Goal: Task Accomplishment & Management: Manage account settings

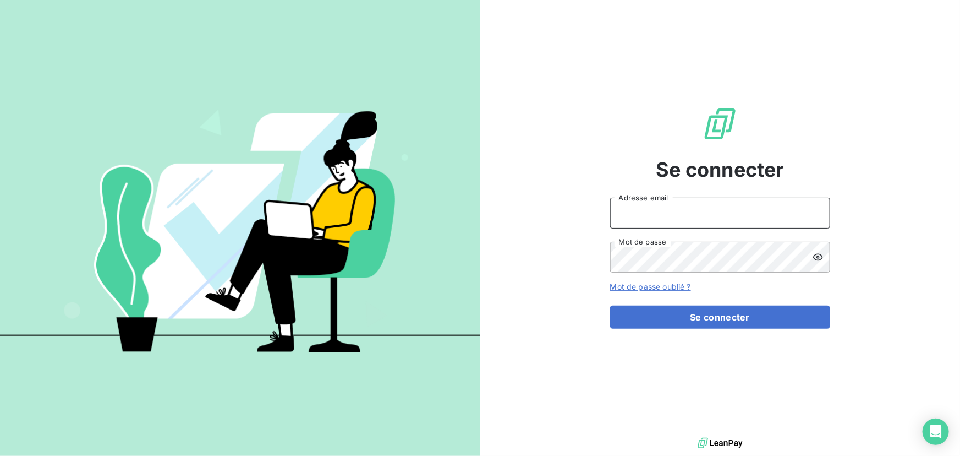
click at [667, 214] on input "Adresse email" at bounding box center [720, 213] width 220 height 31
click at [0, 455] on div at bounding box center [0, 456] width 0 height 0
type input "[EMAIL_ADDRESS][DOMAIN_NAME]"
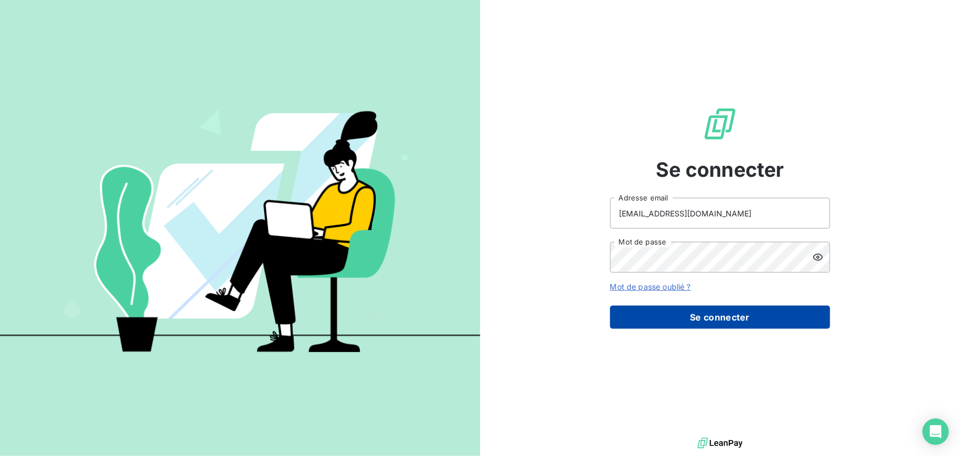
click at [708, 316] on button "Se connecter" at bounding box center [720, 316] width 220 height 23
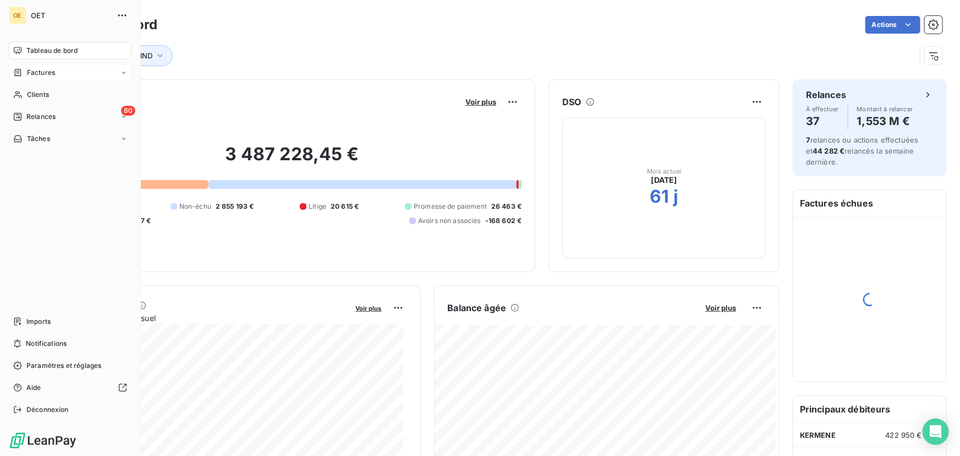
click at [20, 70] on icon at bounding box center [17, 72] width 9 height 9
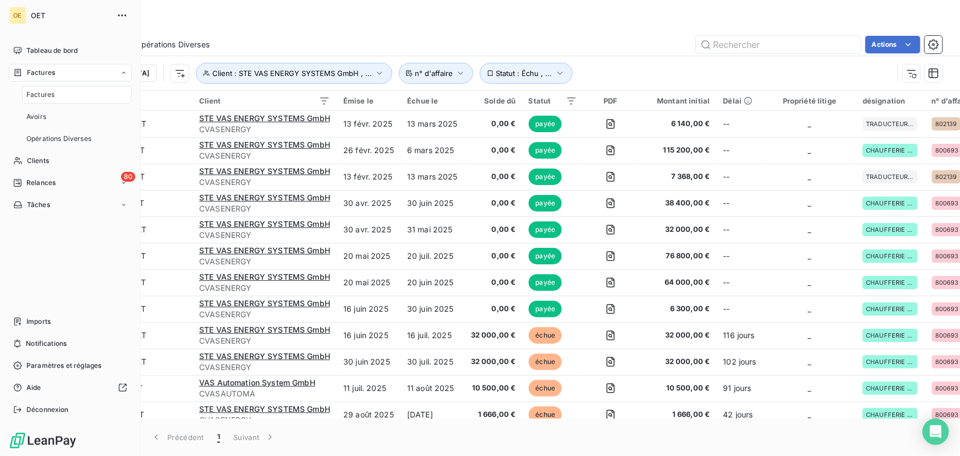
click at [31, 76] on span "Factures" at bounding box center [41, 73] width 28 height 10
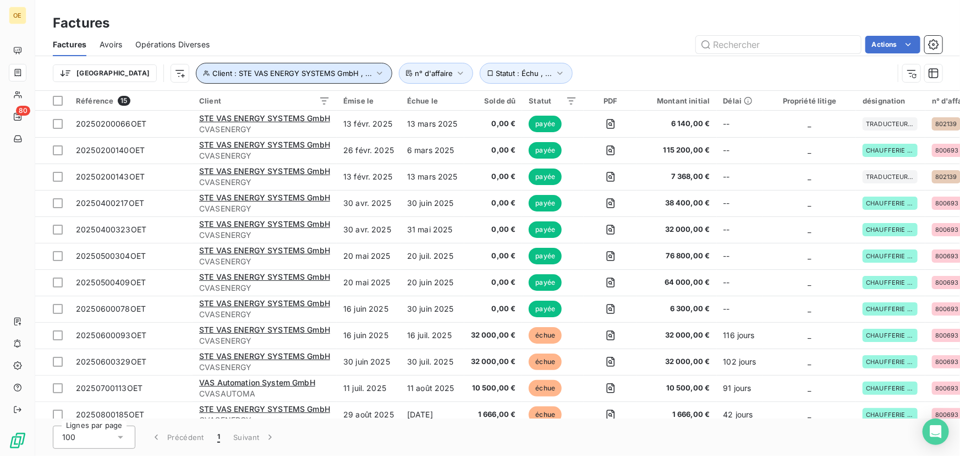
click at [374, 75] on icon "button" at bounding box center [379, 73] width 11 height 11
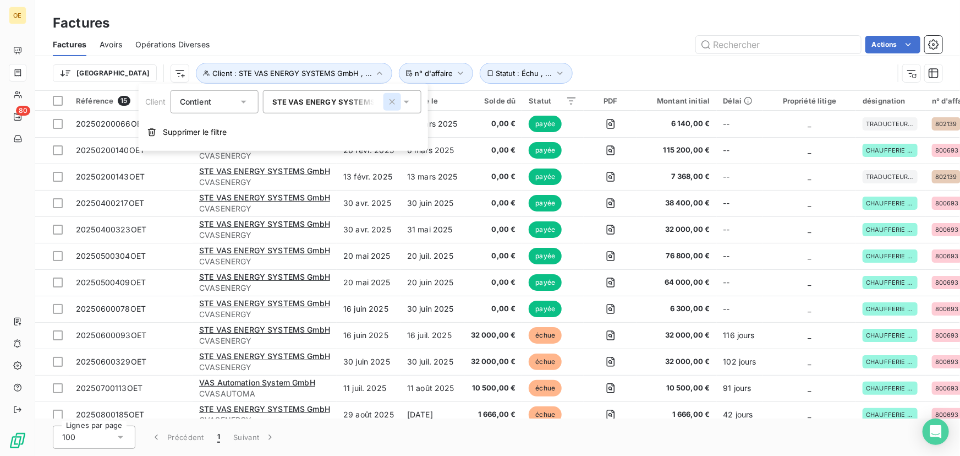
click at [393, 101] on icon "button" at bounding box center [393, 102] width 6 height 6
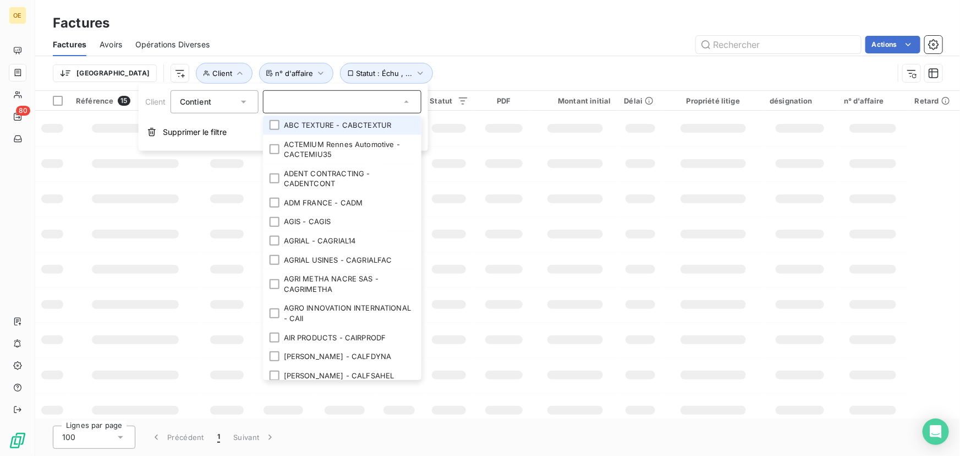
click at [366, 101] on input "text" at bounding box center [336, 102] width 129 height 10
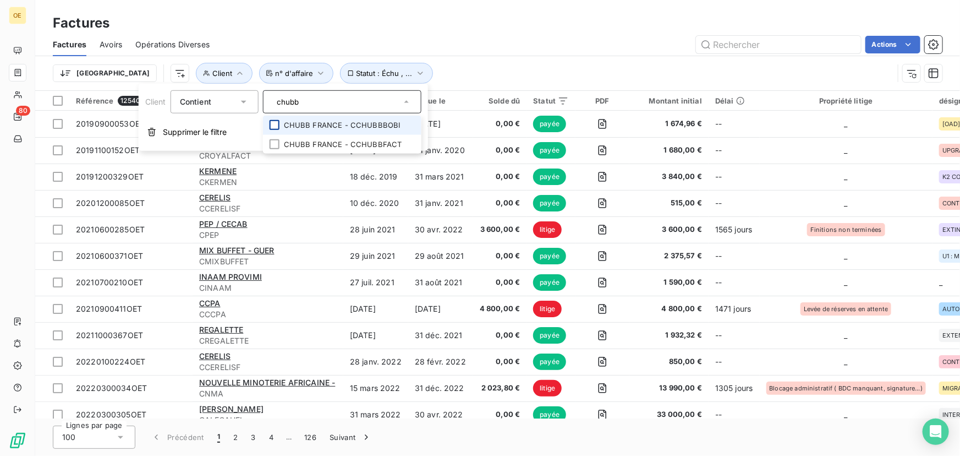
type input "chubb"
click at [276, 124] on div at bounding box center [275, 125] width 10 height 10
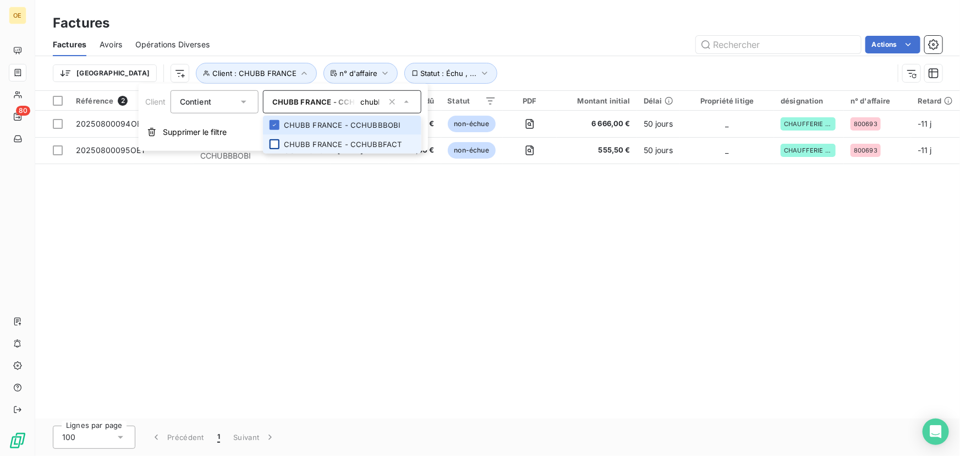
click at [276, 142] on div at bounding box center [275, 144] width 10 height 10
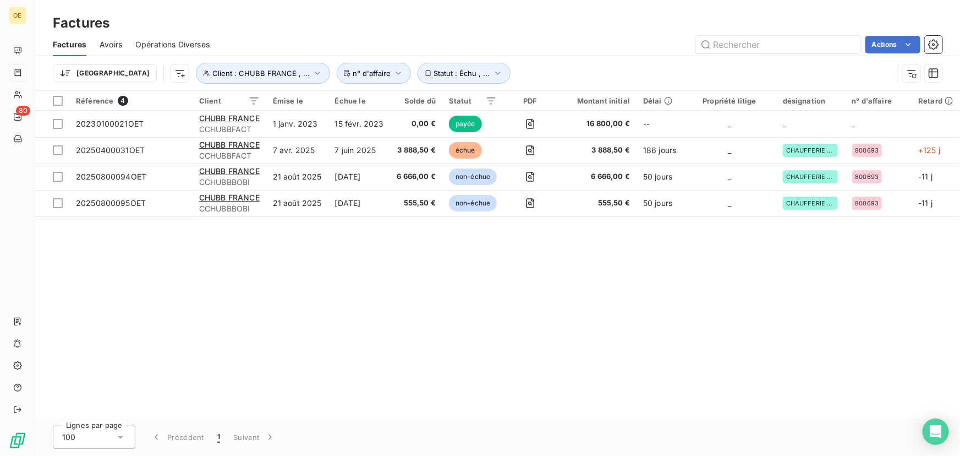
click at [429, 272] on div "Référence 4 Client Émise le Échue le Solde dû Statut PDF Montant initial Délai …" at bounding box center [497, 254] width 925 height 327
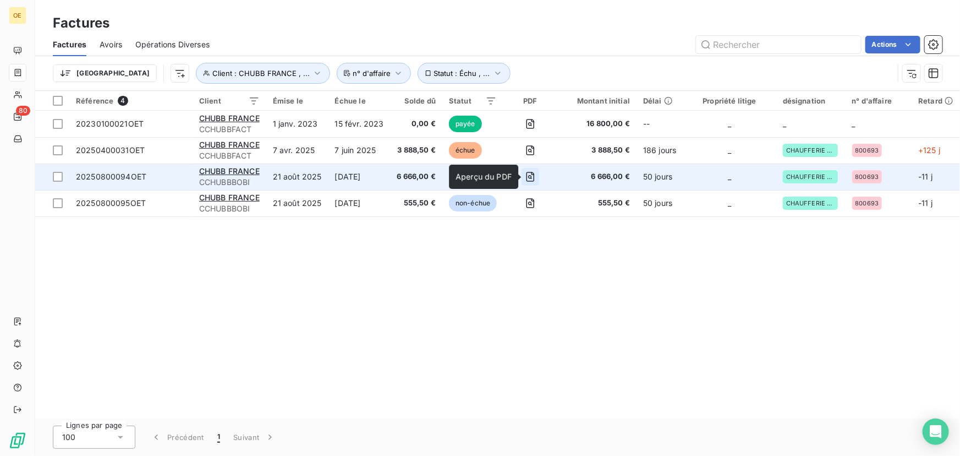
click at [532, 176] on icon "button" at bounding box center [530, 177] width 4 height 4
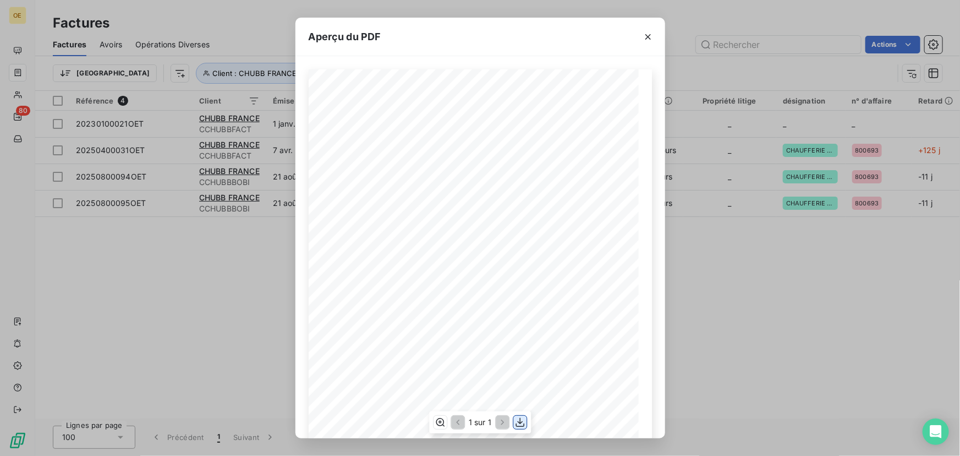
click at [518, 424] on icon "button" at bounding box center [520, 422] width 11 height 11
click at [649, 35] on icon "button" at bounding box center [648, 36] width 11 height 11
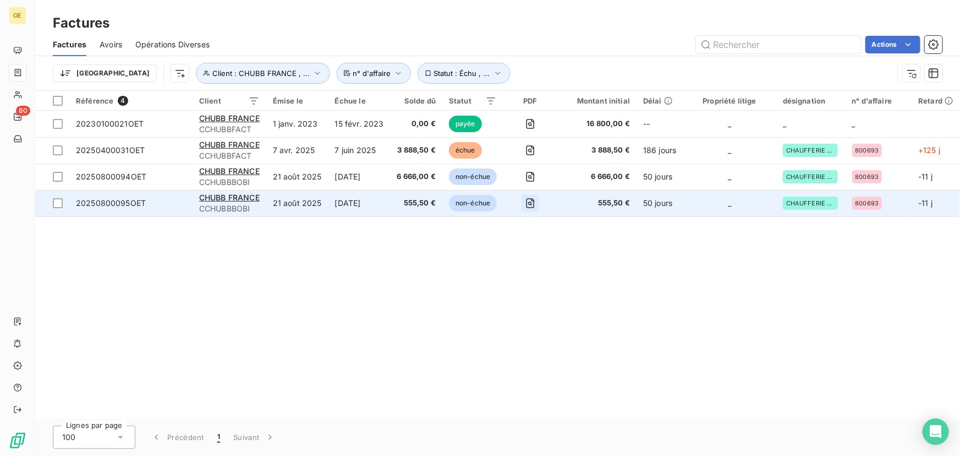
click at [532, 204] on icon "button" at bounding box center [530, 203] width 4 height 4
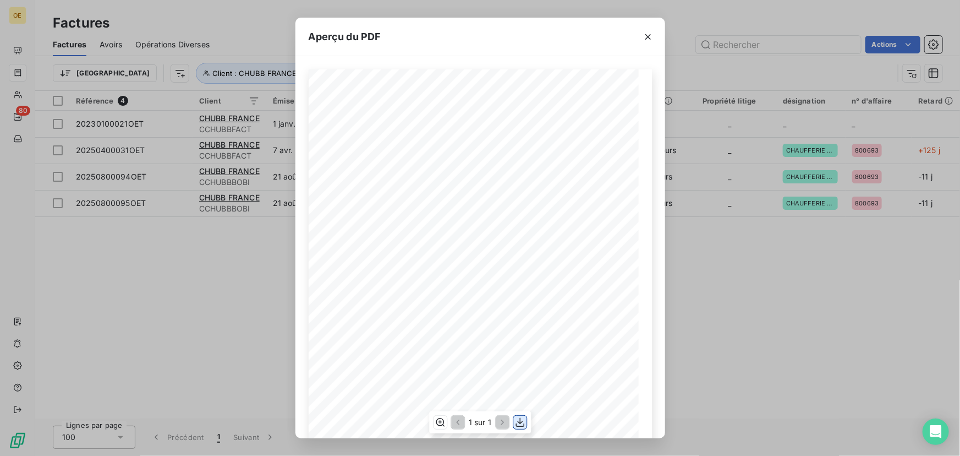
click at [519, 423] on icon "button" at bounding box center [520, 421] width 9 height 9
click at [647, 34] on icon "button" at bounding box center [648, 36] width 11 height 11
